Goal: Transaction & Acquisition: Purchase product/service

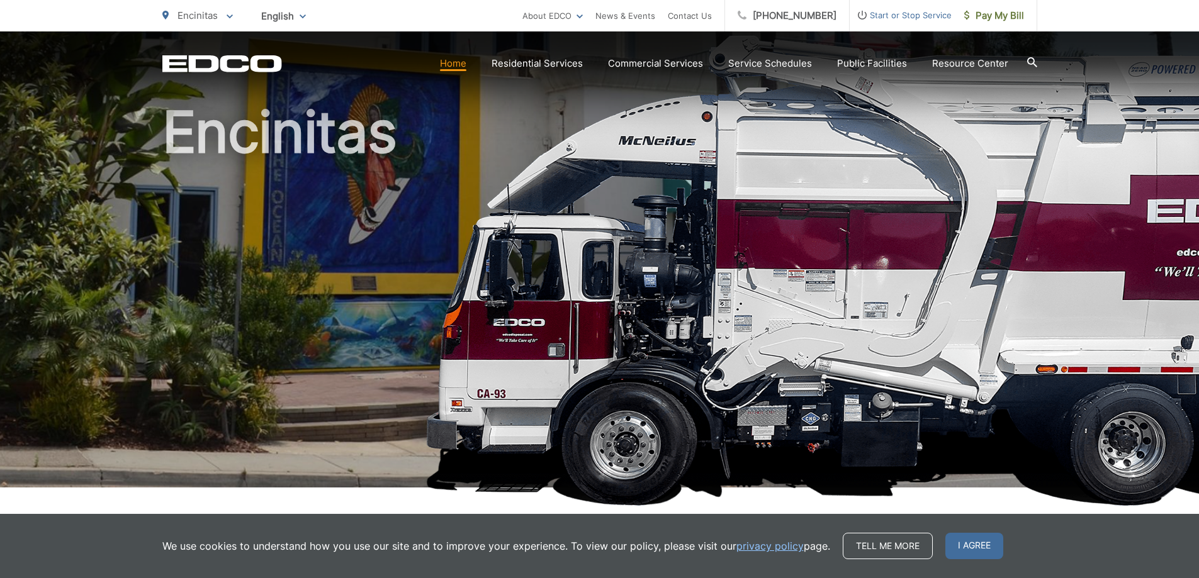
scroll to position [126, 0]
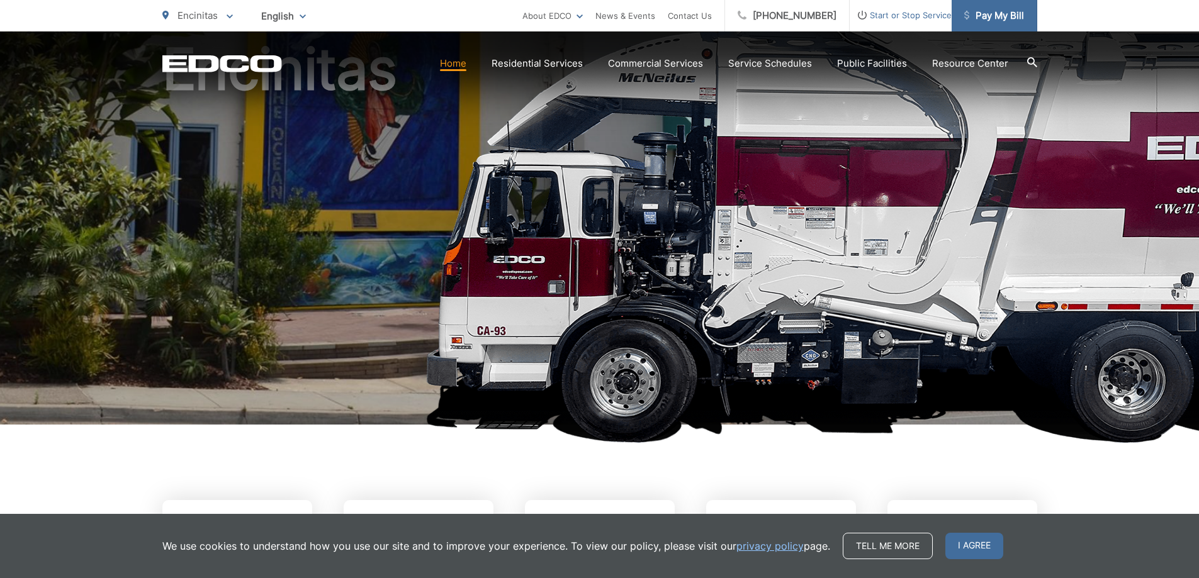
click at [977, 9] on span "Pay My Bill" at bounding box center [994, 15] width 60 height 15
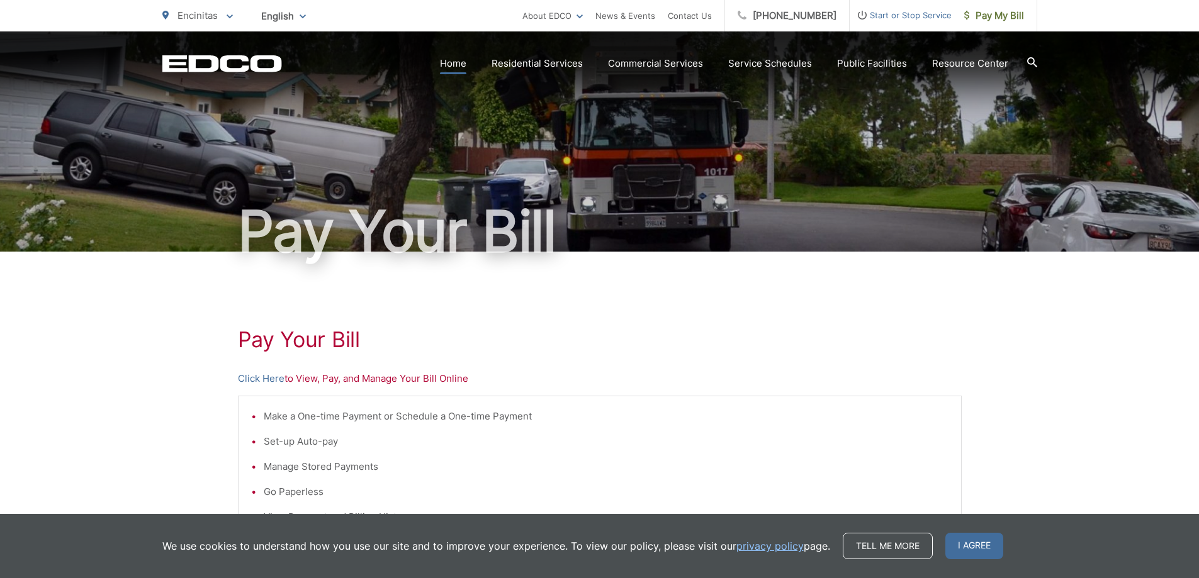
click at [466, 65] on link "Home" at bounding box center [453, 63] width 26 height 15
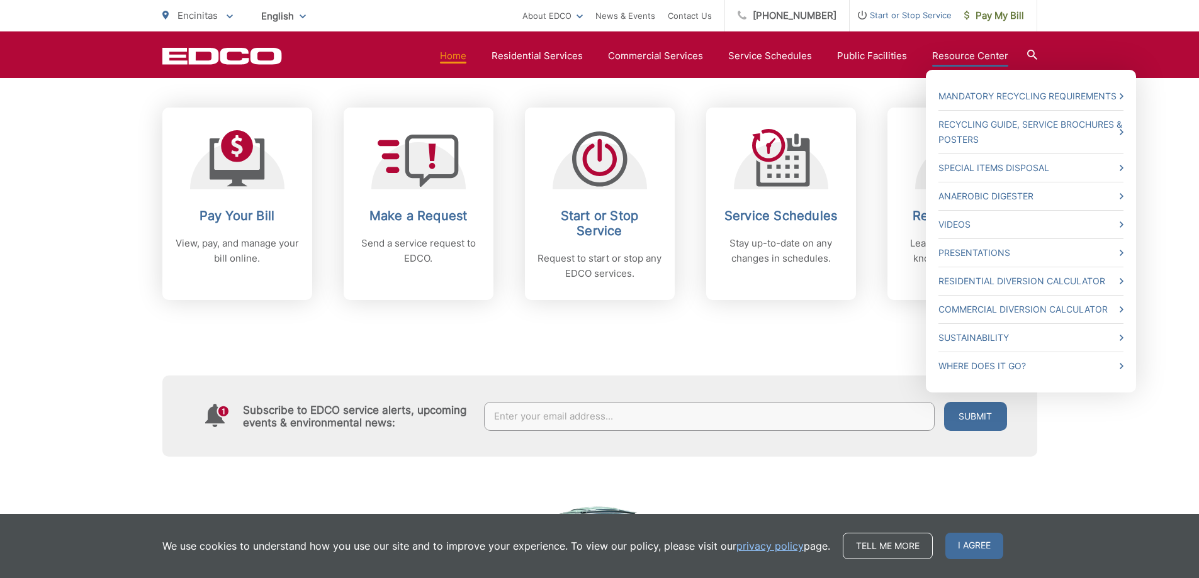
scroll to position [483, 0]
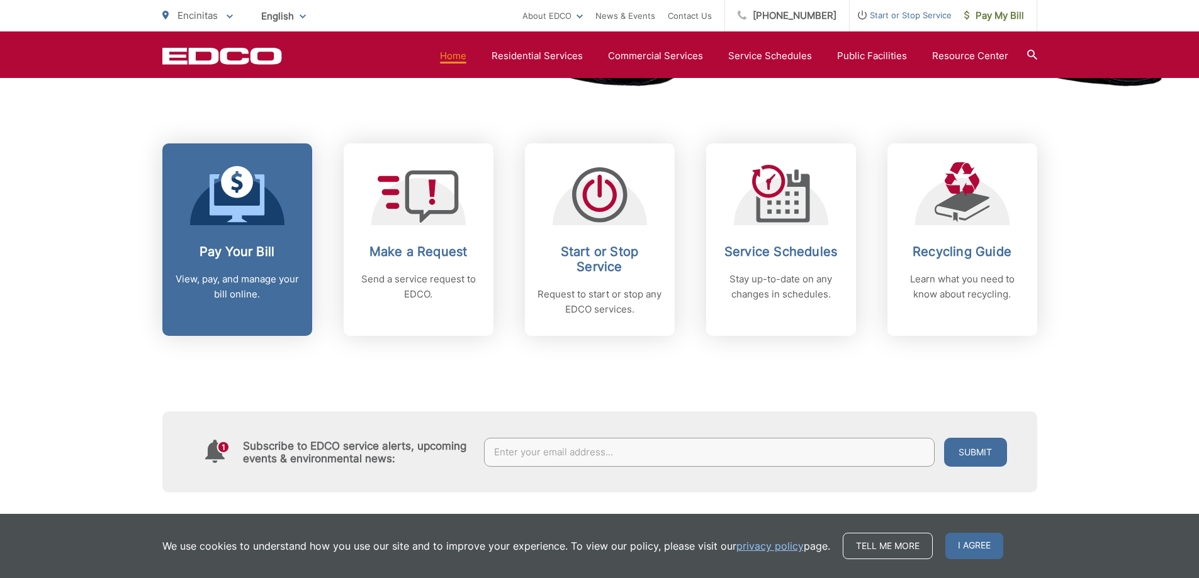
click at [269, 288] on p "View, pay, and manage your bill online." at bounding box center [237, 287] width 125 height 30
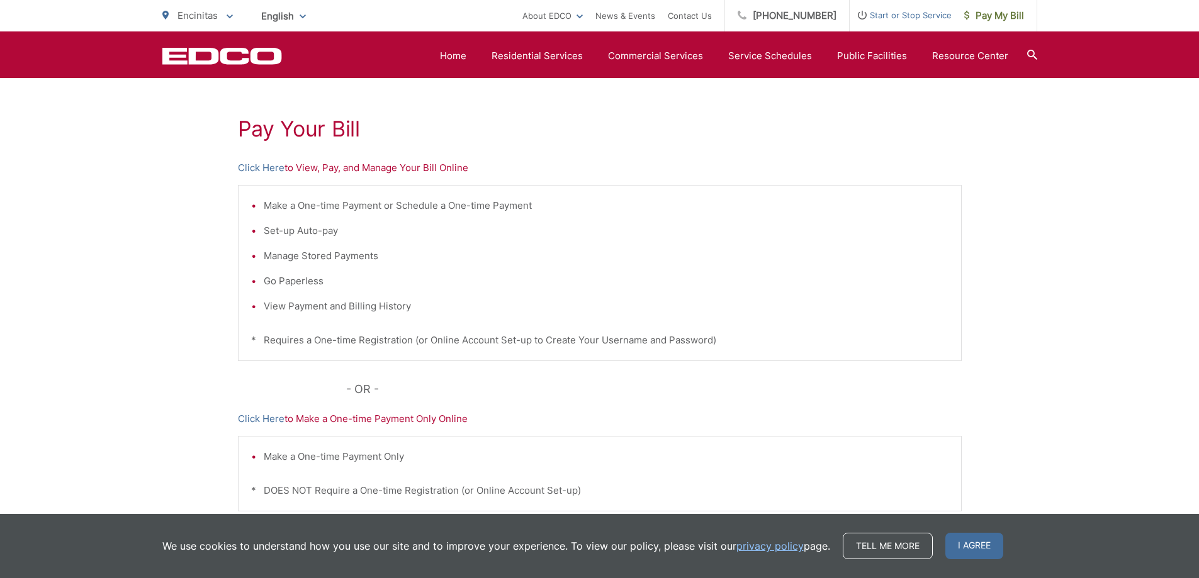
scroll to position [189, 0]
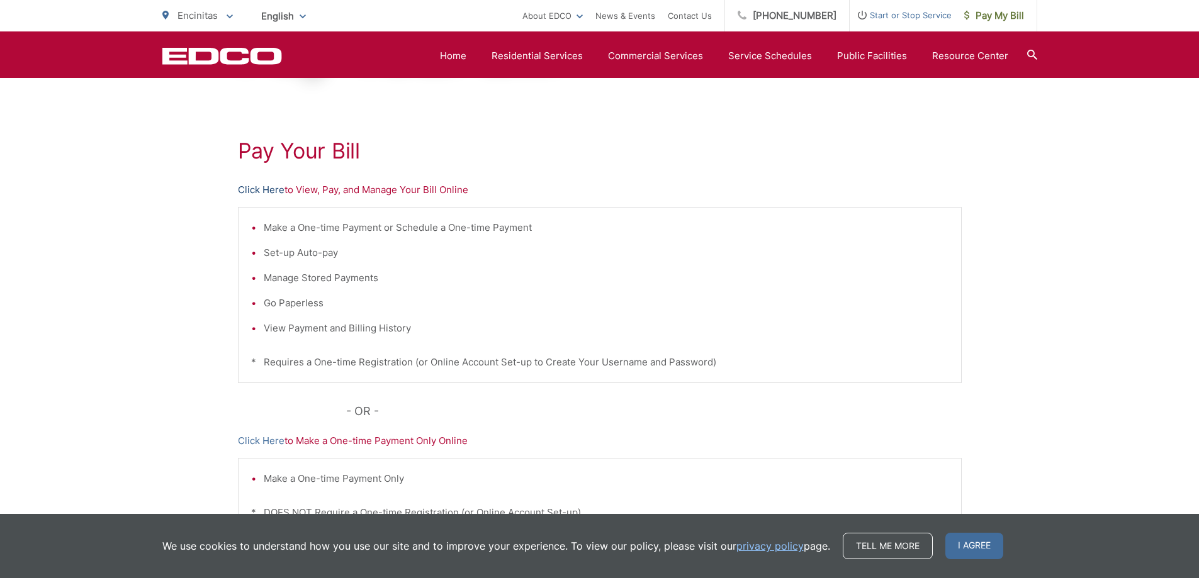
click at [268, 188] on link "Click Here" at bounding box center [261, 190] width 47 height 15
